Goal: Browse casually

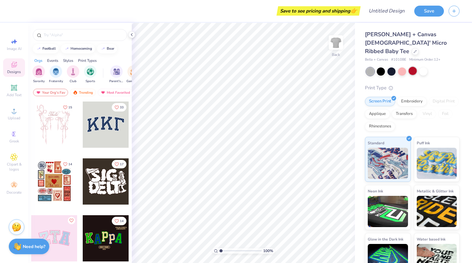
click at [414, 67] on div at bounding box center [412, 71] width 8 height 8
click at [423, 67] on div at bounding box center [423, 71] width 8 height 8
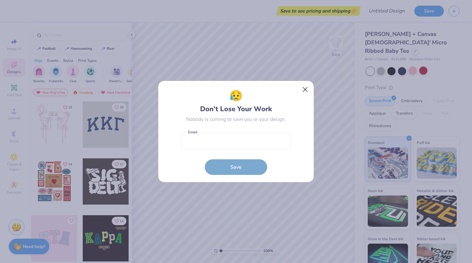
click at [304, 88] on button "Close" at bounding box center [305, 90] width 12 height 12
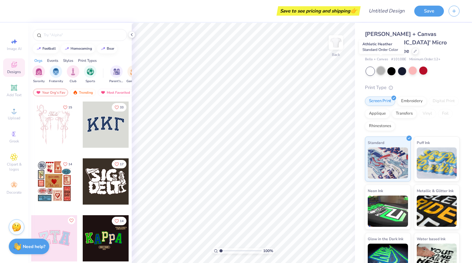
click at [379, 66] on div at bounding box center [381, 70] width 8 height 8
click at [393, 67] on div at bounding box center [412, 71] width 93 height 8
click at [397, 67] on div at bounding box center [412, 71] width 93 height 8
